Goal: Information Seeking & Learning: Learn about a topic

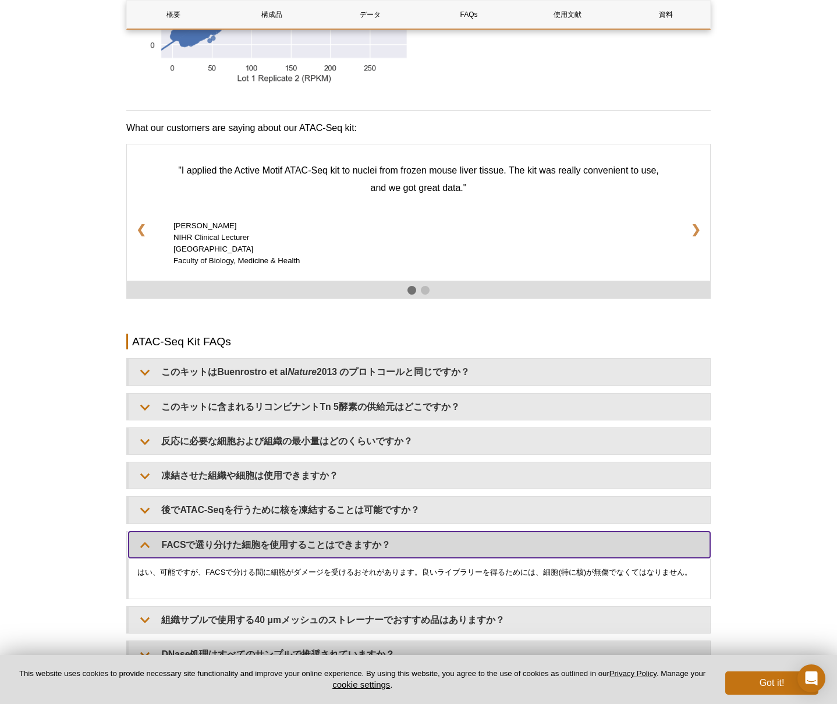
scroll to position [1860, 0]
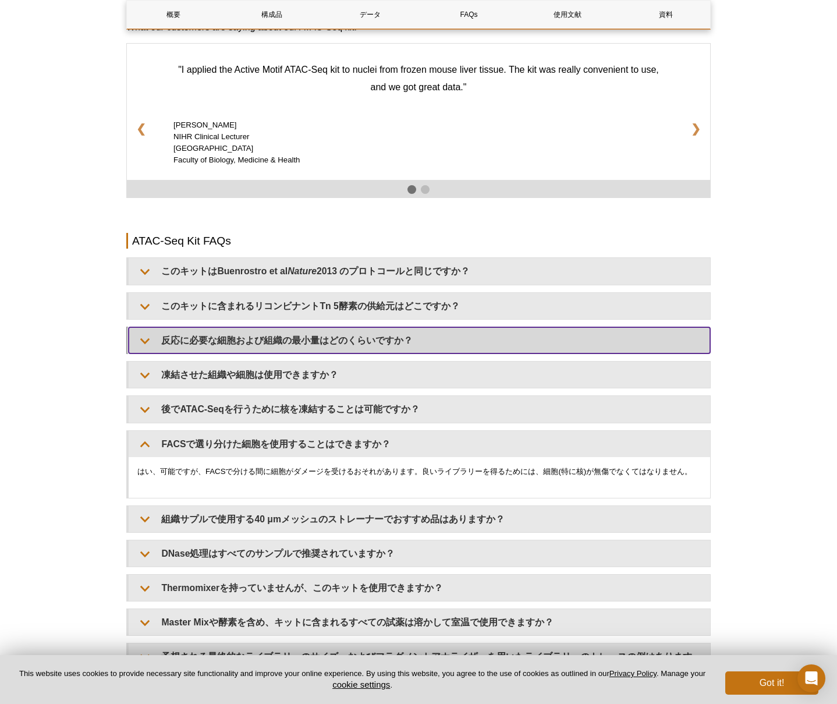
click at [260, 345] on summary "反応に必要な細胞および組織の最小量はどのくらいですか？" at bounding box center [420, 340] width 582 height 26
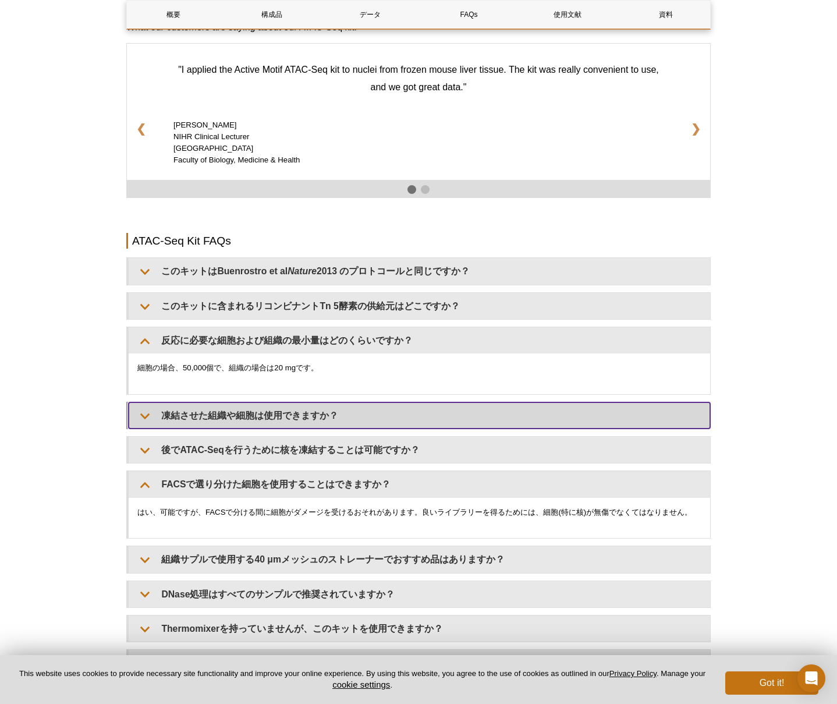
click at [239, 411] on summary "凍結させた組織や細胞は使用できますか？" at bounding box center [420, 415] width 582 height 26
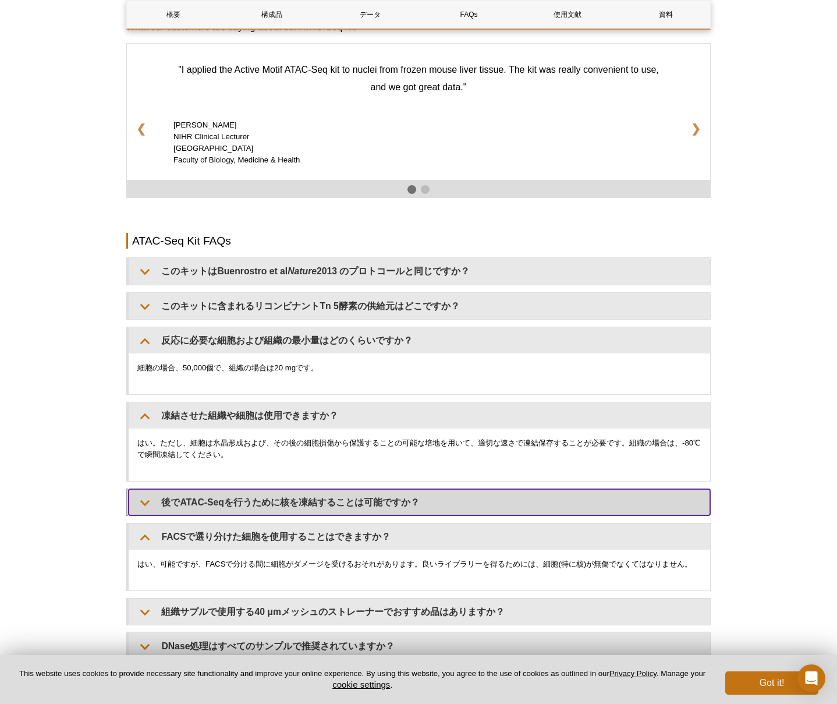
click at [232, 494] on summary "後でATAC-Seqを行うために核を凍結することは可能ですか？" at bounding box center [420, 502] width 582 height 26
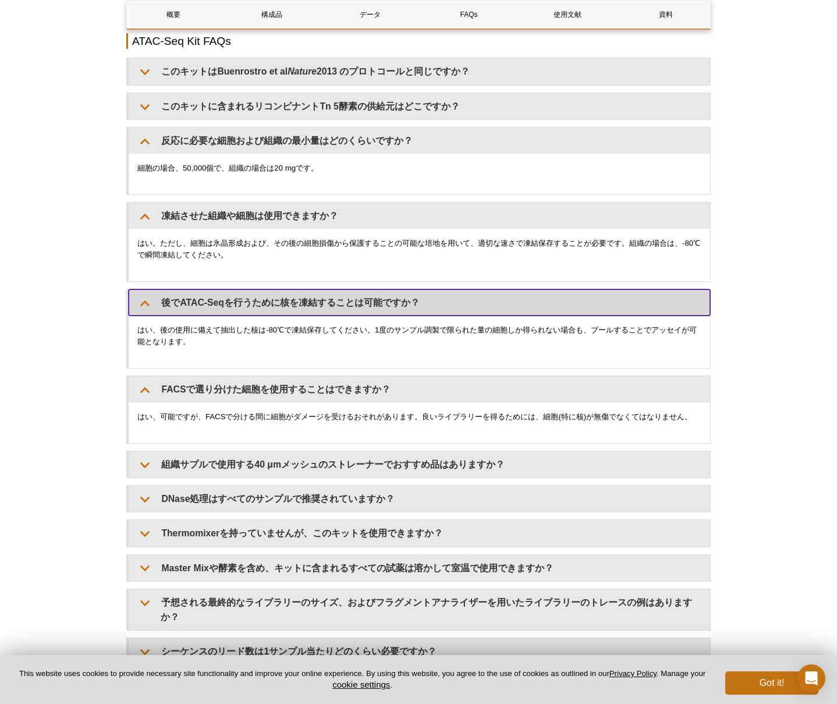
scroll to position [2063, 0]
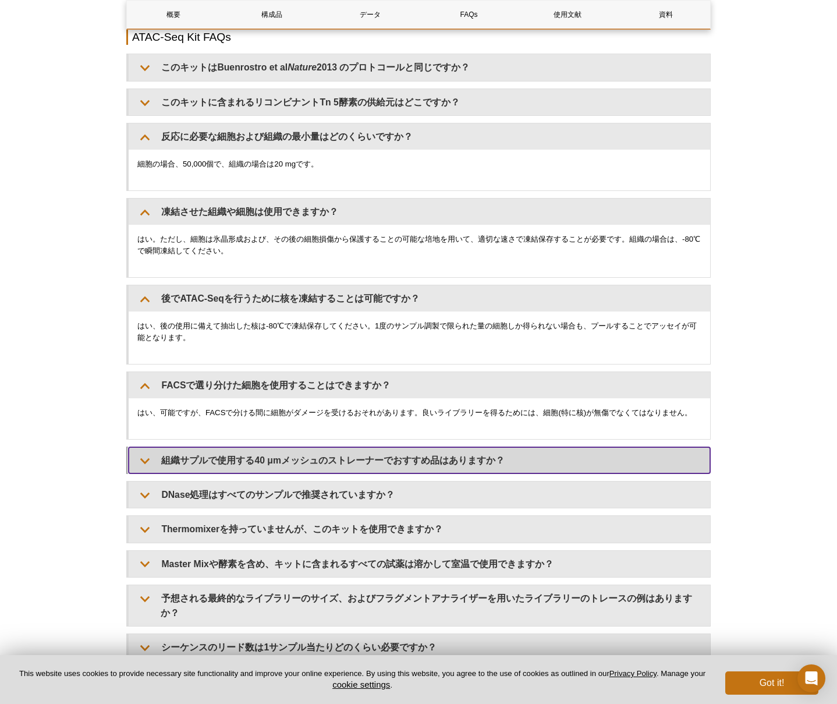
click at [224, 450] on summary "組織サプルで使用する40 μmメッシュのストレーナーでおすすめ品はありますか？" at bounding box center [420, 460] width 582 height 26
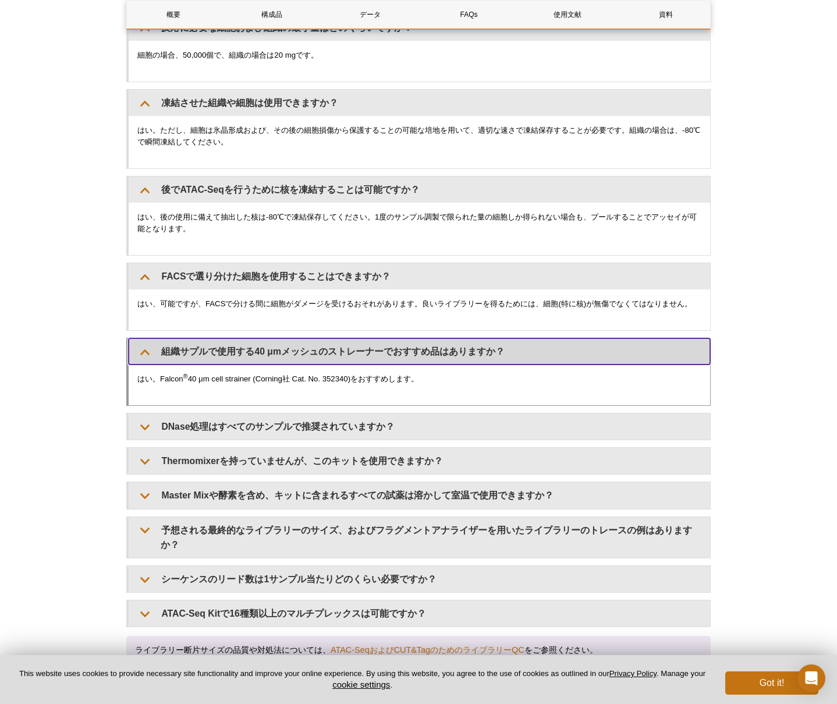
scroll to position [2178, 0]
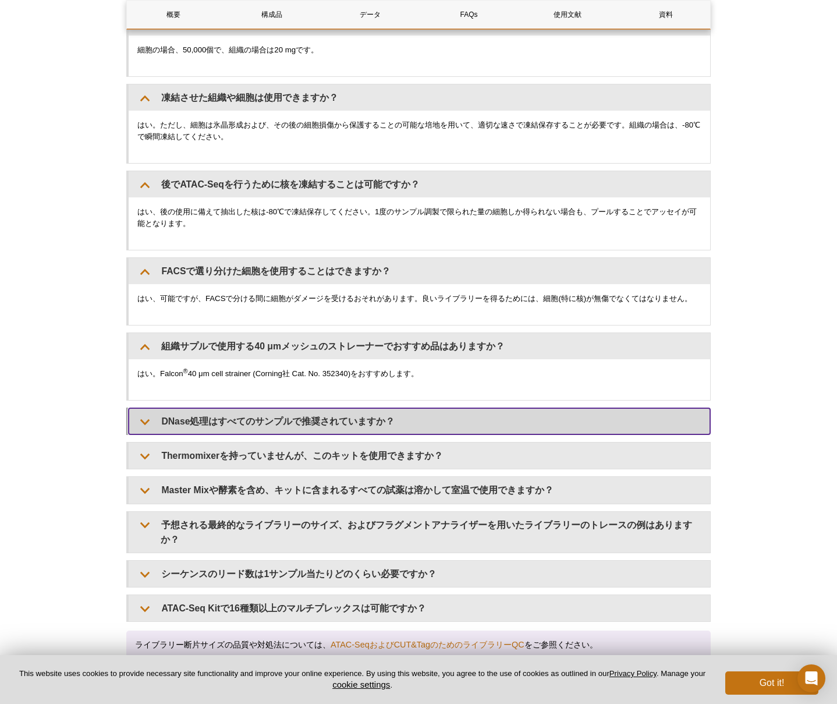
click at [221, 422] on summary "DNase処理はすべてのサンプルで推奨されていますか？" at bounding box center [420, 421] width 582 height 26
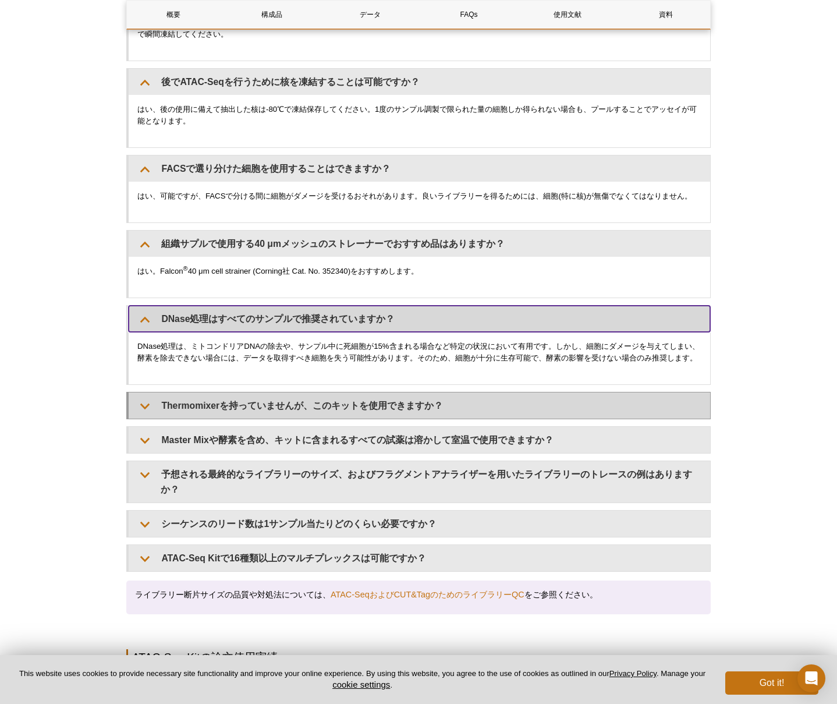
scroll to position [2283, 0]
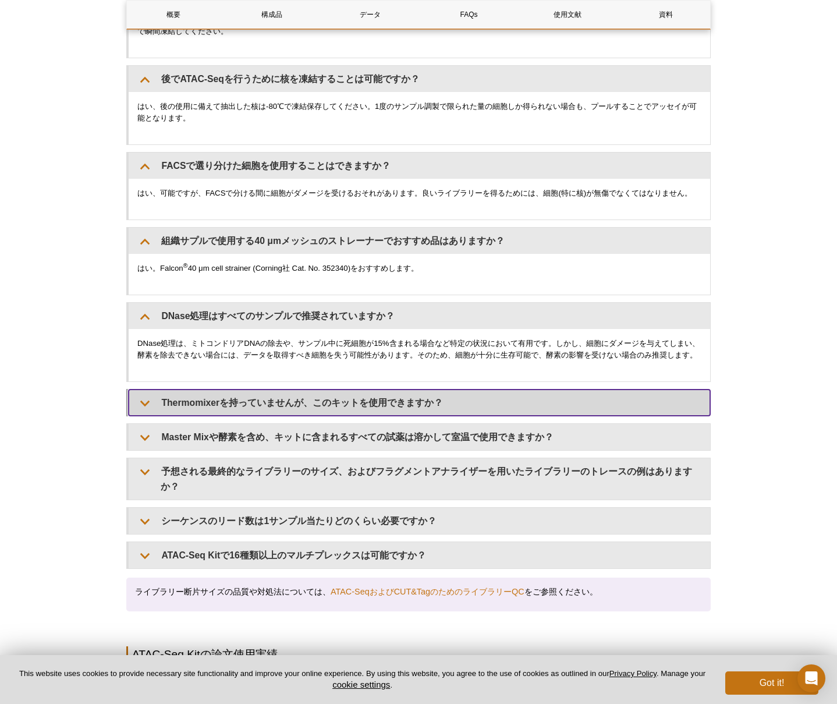
click at [221, 416] on summary "Thermomixerを持っていませんが、このキットを使用できますか？" at bounding box center [420, 403] width 582 height 26
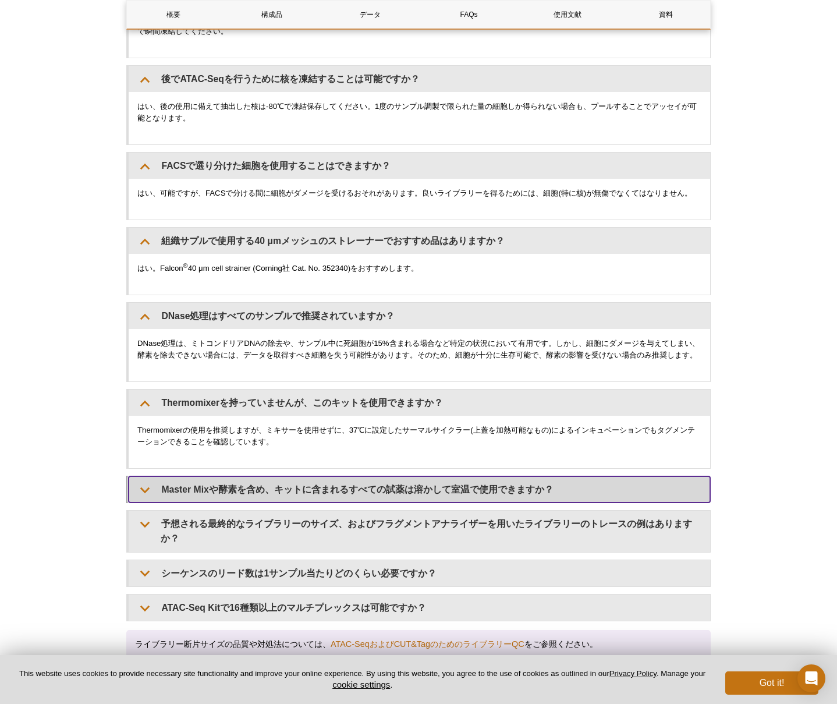
click at [228, 503] on summary "Master Mixや酵素を含め、キットに含まれるすべての試薬は溶かして室温で使用できますか？" at bounding box center [420, 489] width 582 height 26
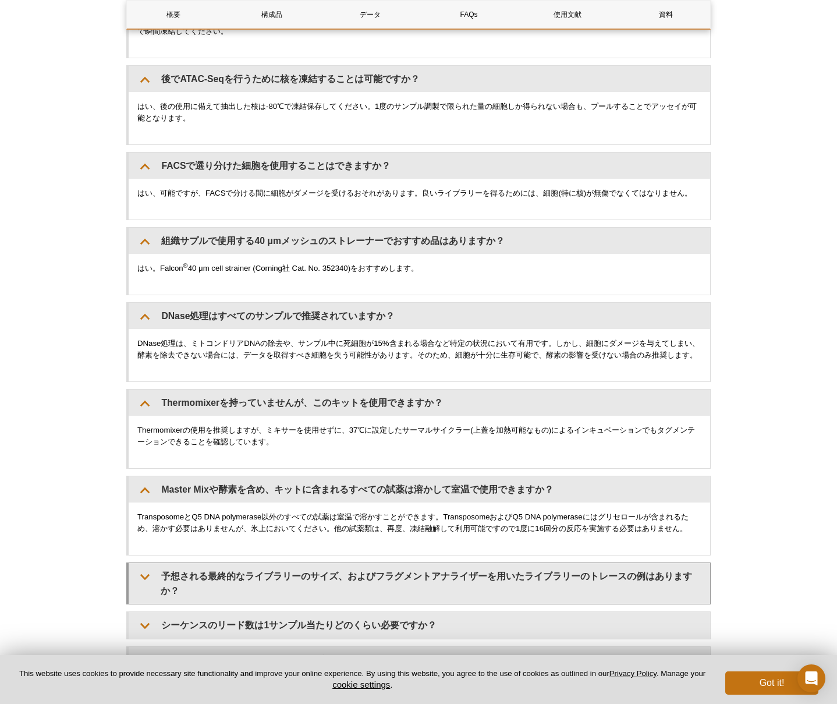
click at [233, 574] on details "予想される最終的なライブラリーのサイズ、およびフラグメントアナライザーを用いたライブラリーのトレースの例はありますか？ （画像をクリックして拡大） ライブラリ…" at bounding box center [418, 584] width 585 height 42
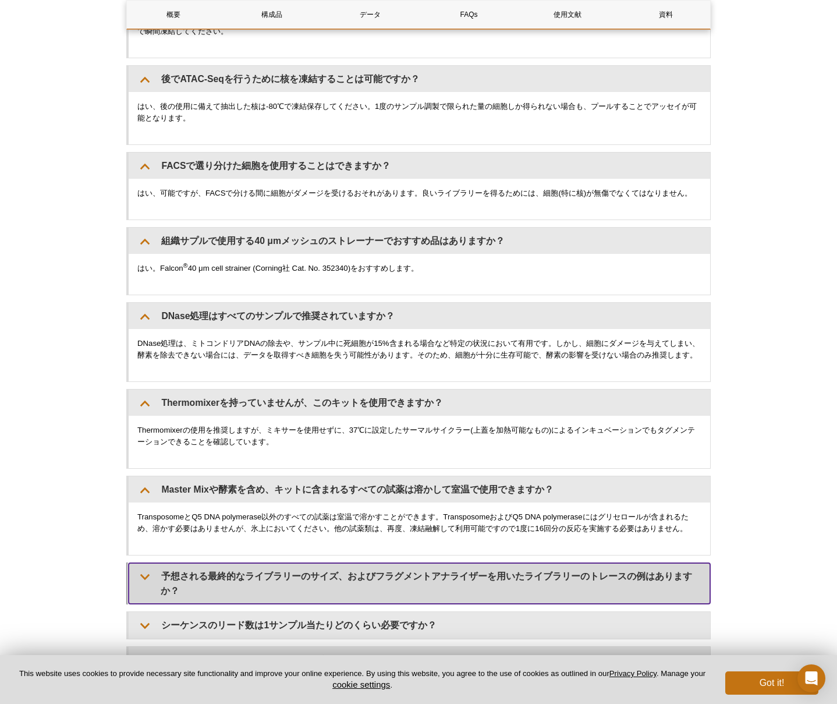
click at [233, 578] on summary "予想される最終的なライブラリーのサイズ、およびフラグメントアナライザーを用いたライブラリーのトレースの例はありますか？" at bounding box center [420, 583] width 582 height 41
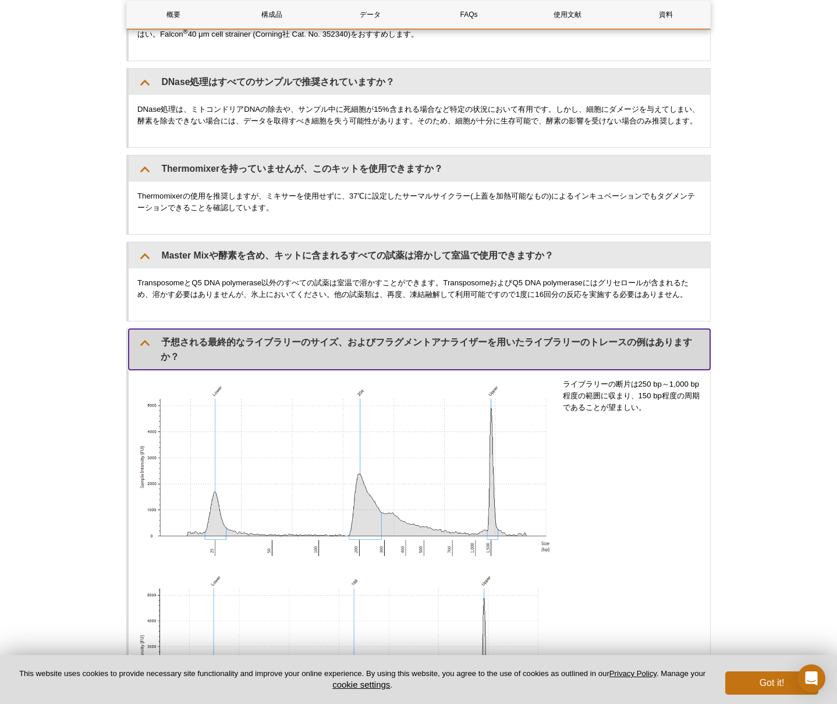
scroll to position [2530, 0]
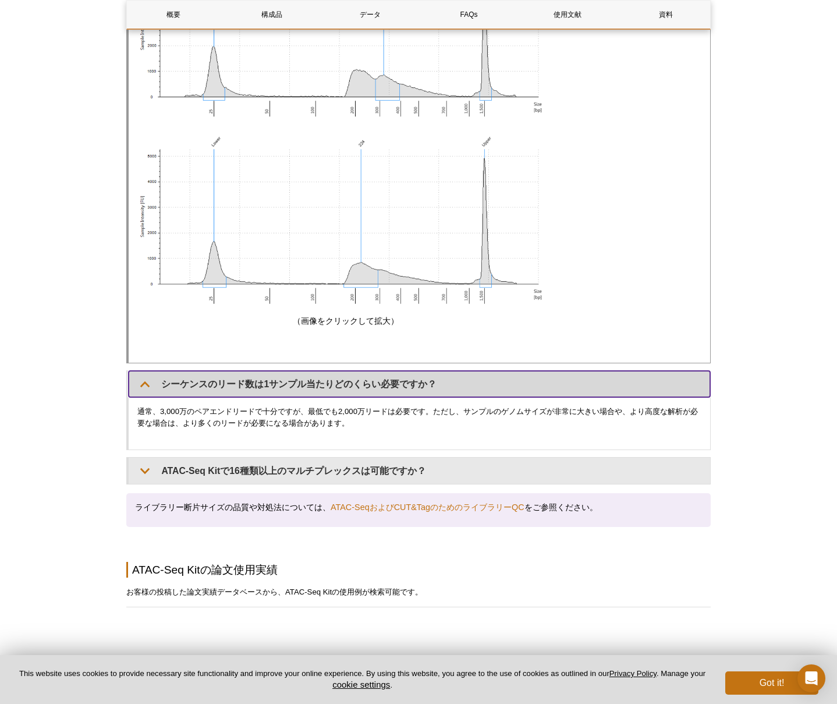
scroll to position [3373, 0]
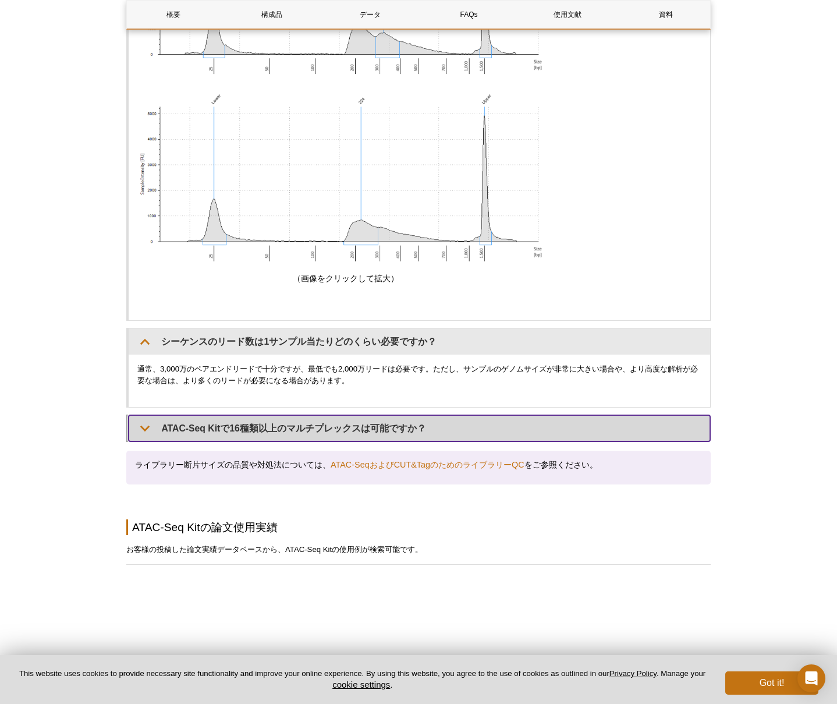
click at [220, 433] on summary "ATAC-Seq Kitで16種類以上のマルチプレックスは可能ですか？" at bounding box center [420, 428] width 582 height 26
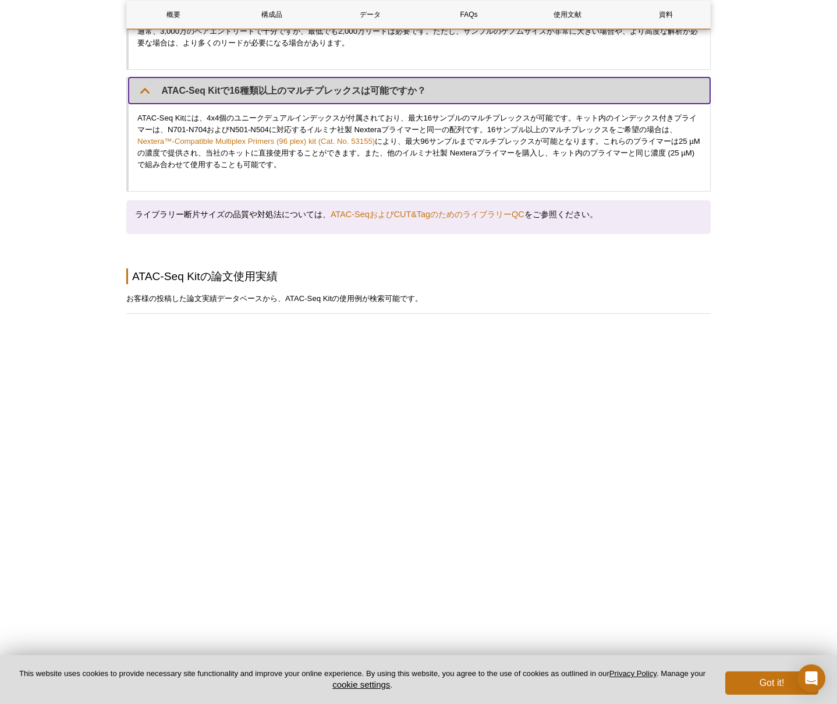
scroll to position [3574, 0]
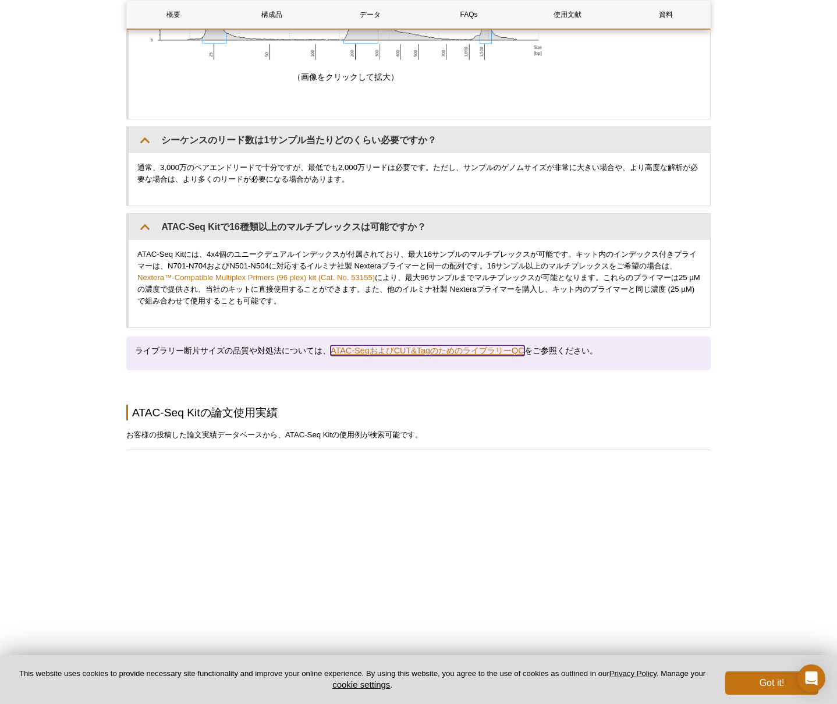
click at [407, 348] on link "ATAC-SeqおよびCUT&TagのためのライブラリーQC" at bounding box center [428, 350] width 194 height 10
